Goal: Information Seeking & Learning: Learn about a topic

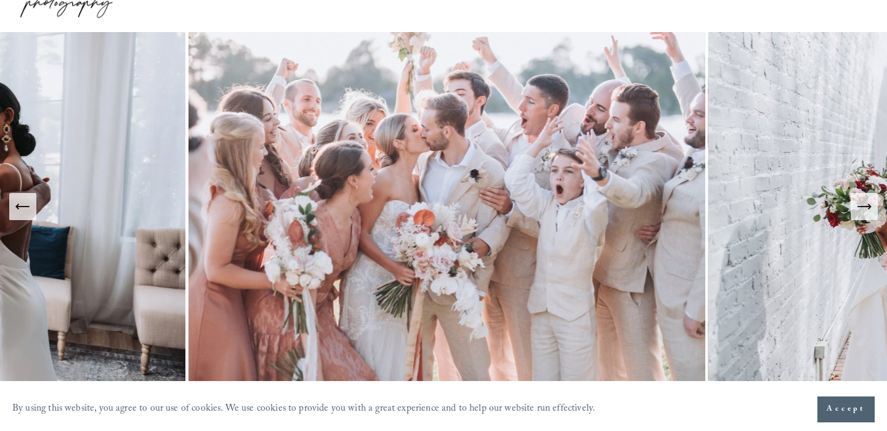
scroll to position [68, 0]
click at [687, 204] on img at bounding box center [446, 207] width 523 height 349
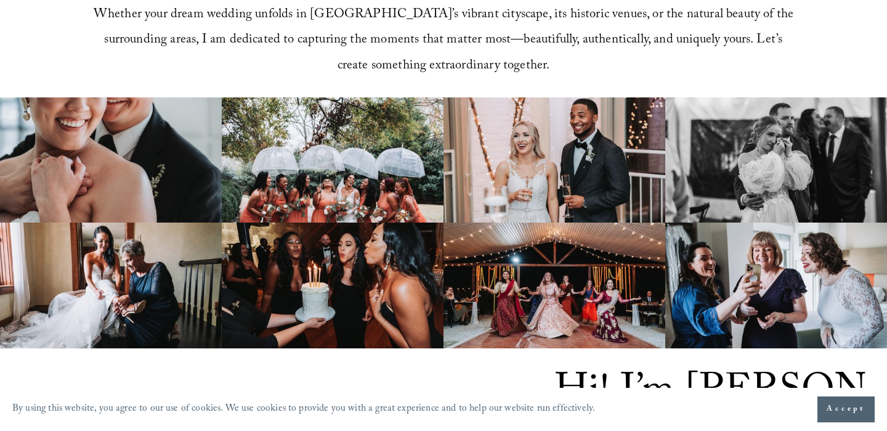
scroll to position [689, 0]
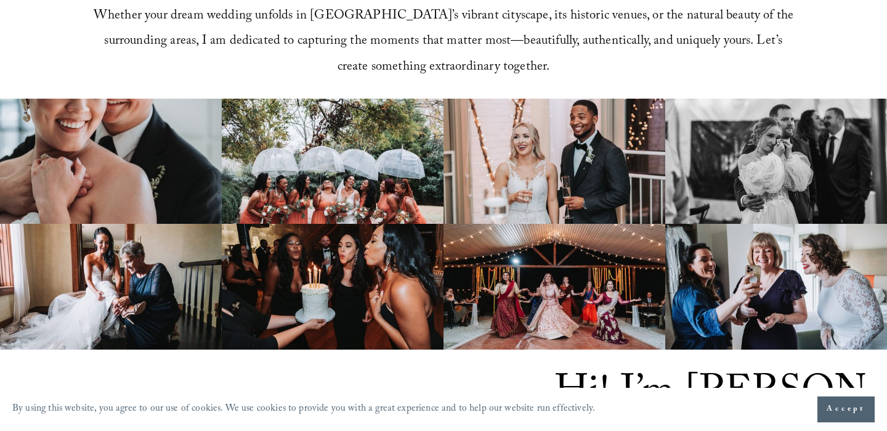
click at [540, 202] on img at bounding box center [555, 162] width 222 height 126
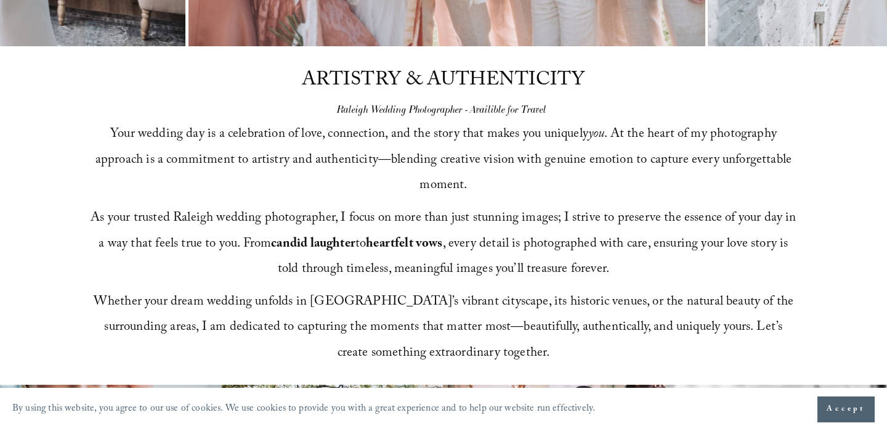
scroll to position [0, 0]
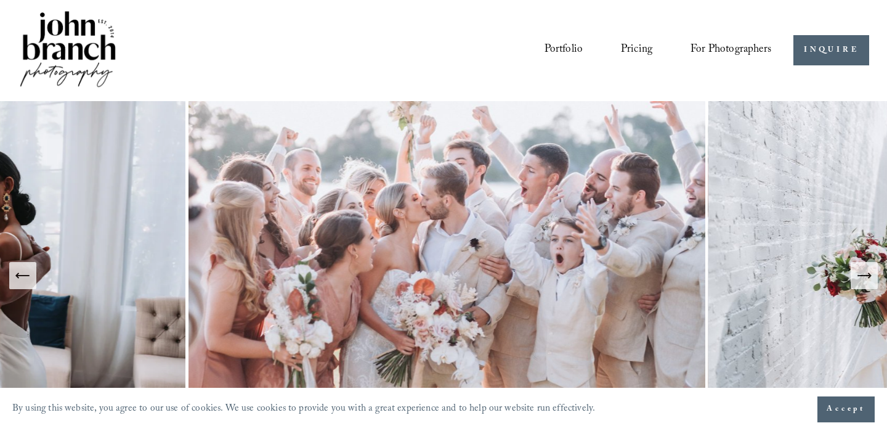
click at [627, 46] on link "Pricing" at bounding box center [636, 50] width 31 height 23
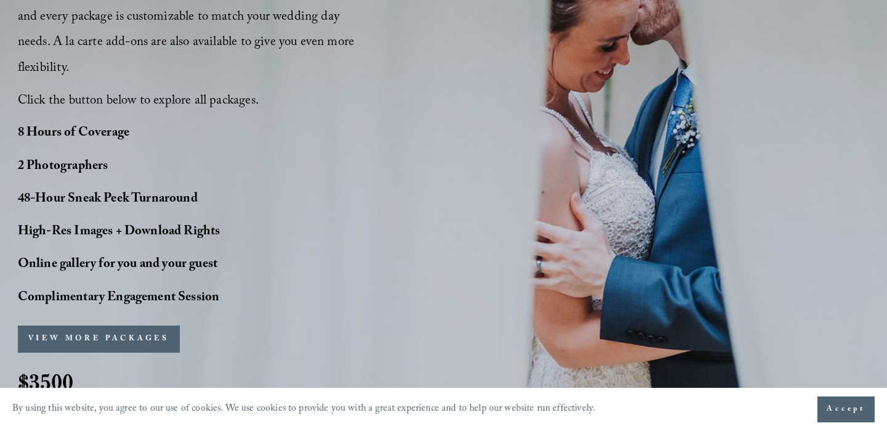
scroll to position [1341, 0]
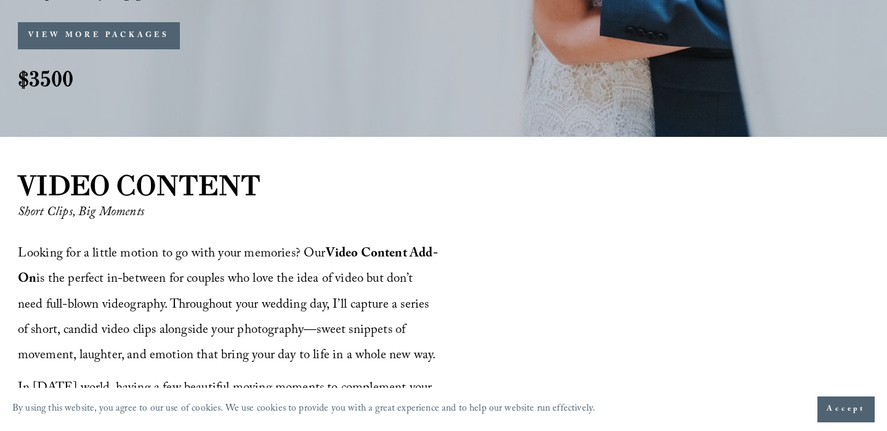
click at [436, 213] on div "VIDEO CONTENT Short Clips, Big Moments Looking for a little motion to go with y…" at bounding box center [443, 385] width 887 height 439
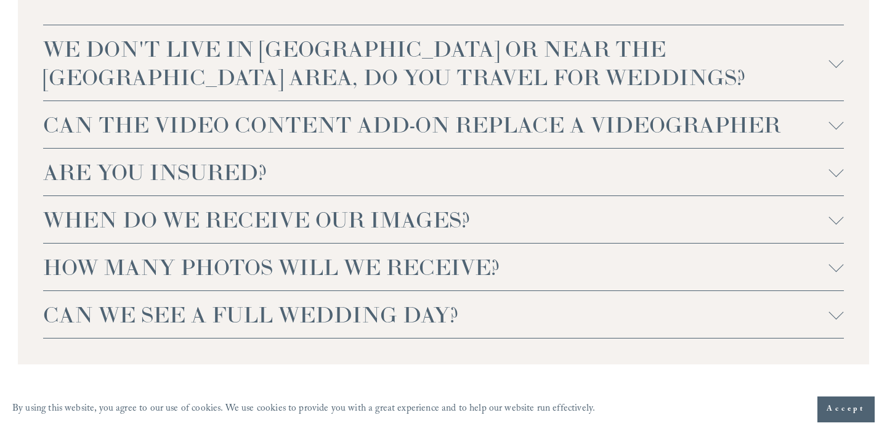
scroll to position [3105, 0]
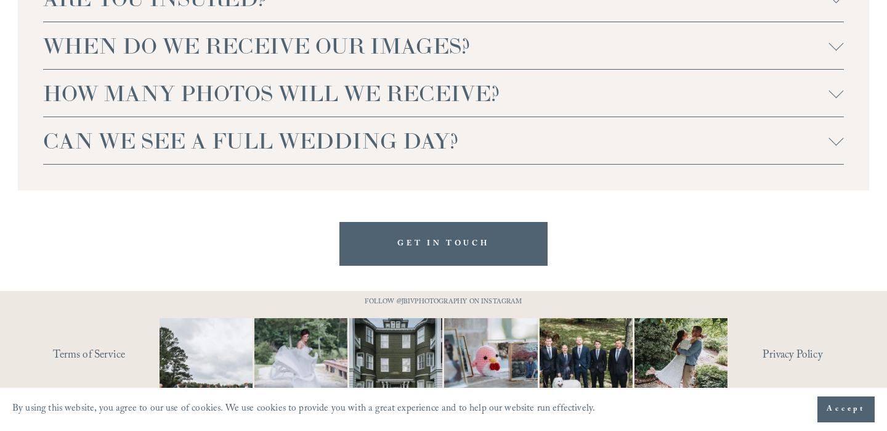
click at [222, 326] on img at bounding box center [206, 364] width 140 height 93
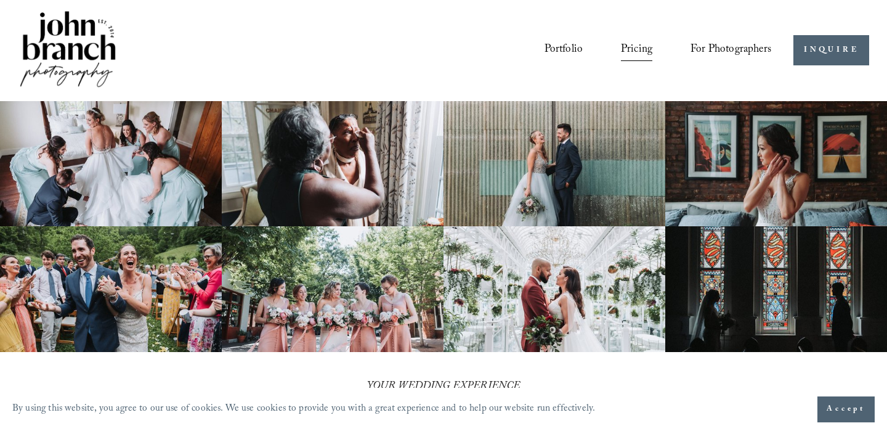
click at [720, 49] on span "For Photographers" at bounding box center [731, 50] width 81 height 21
click at [548, 51] on link "Portfolio" at bounding box center [564, 50] width 39 height 23
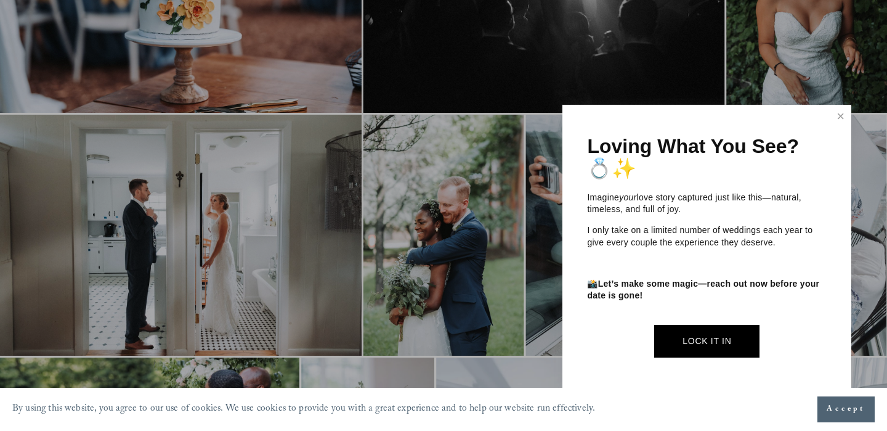
scroll to position [503, 0]
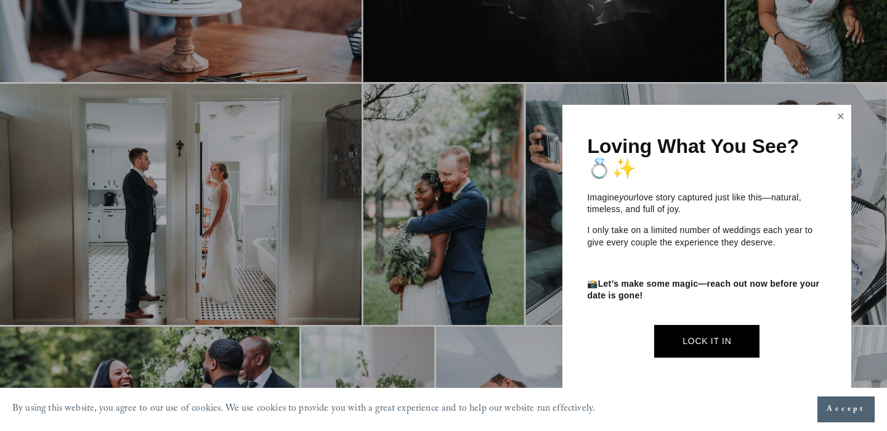
click at [839, 116] on link "Close" at bounding box center [841, 117] width 18 height 20
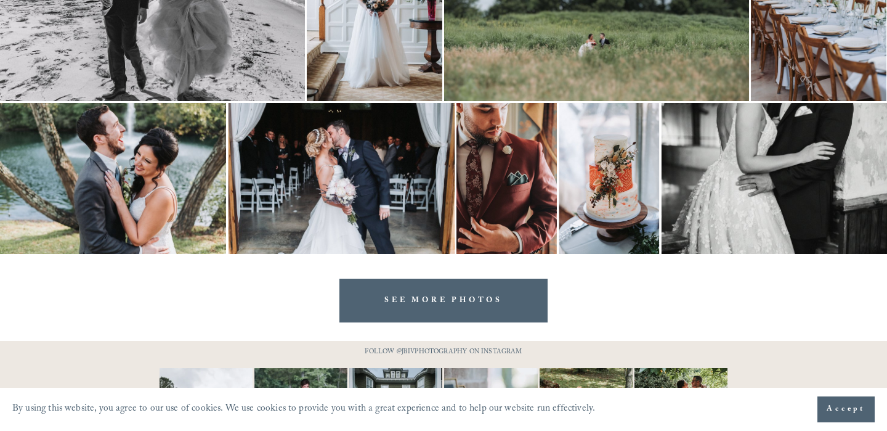
scroll to position [3571, 0]
